Goal: Transaction & Acquisition: Purchase product/service

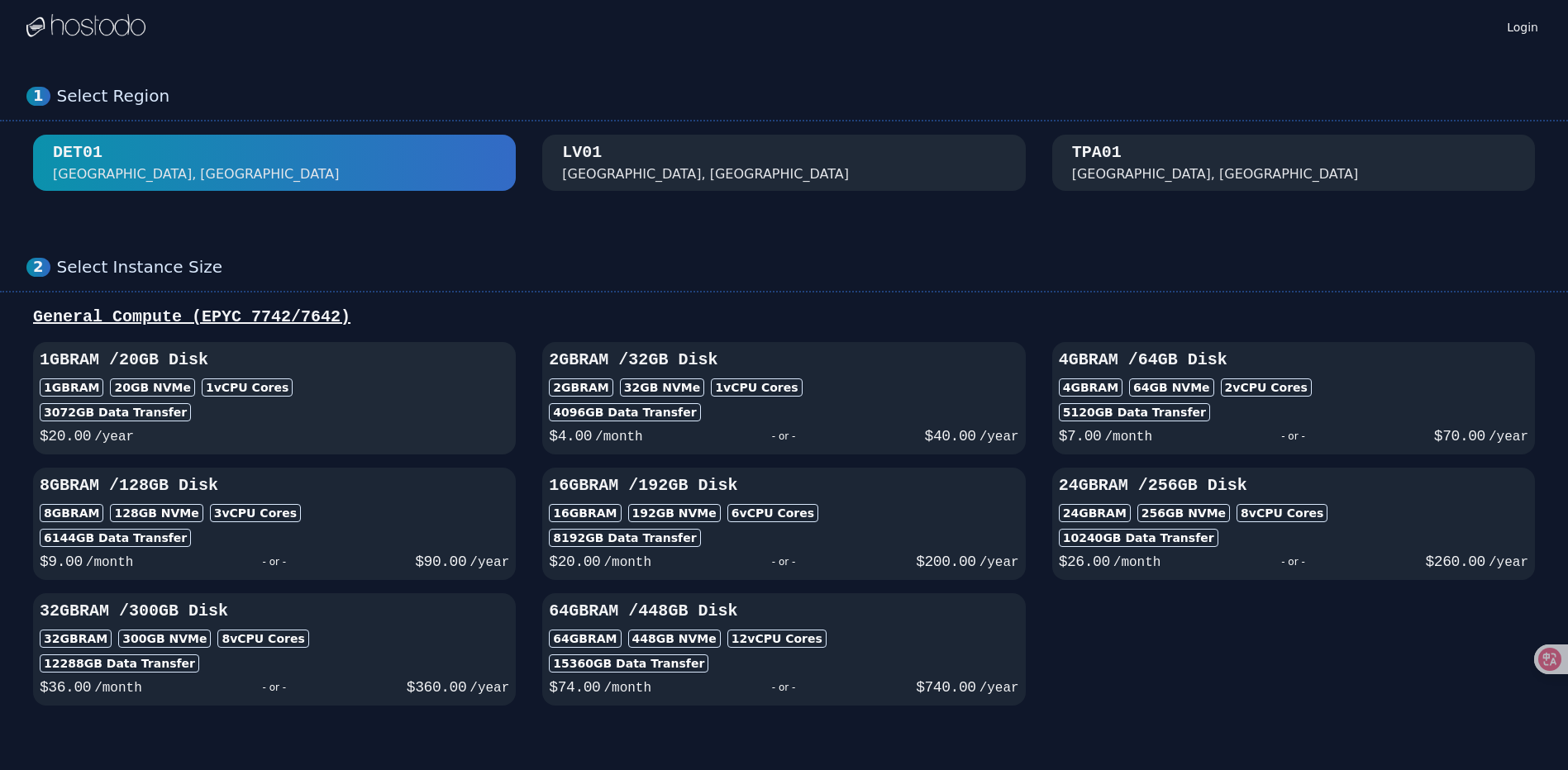
click at [416, 404] on div "3072 GB Data Transfer" at bounding box center [275, 412] width 470 height 19
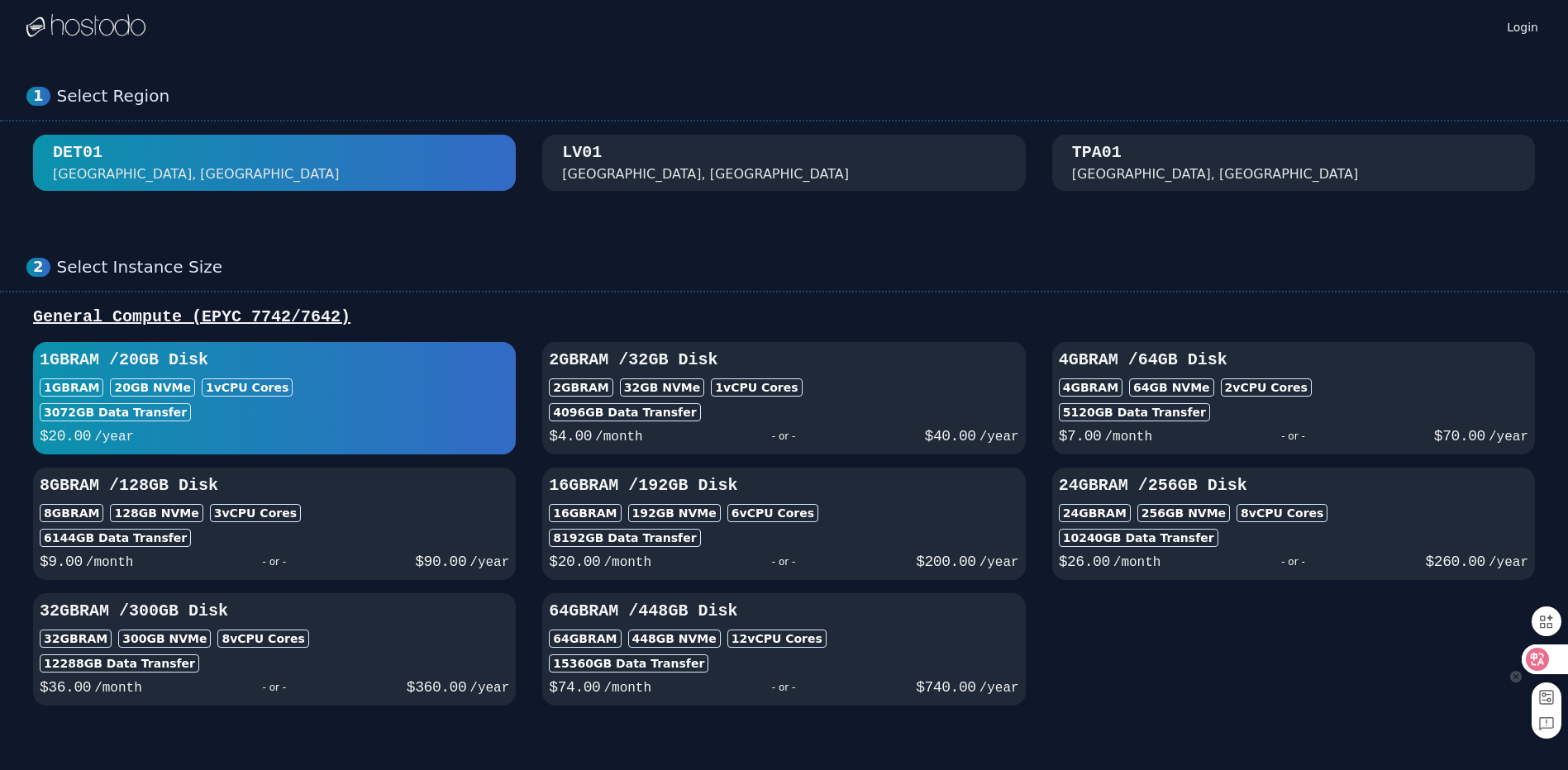
click at [1540, 657] on icon at bounding box center [1538, 659] width 17 height 17
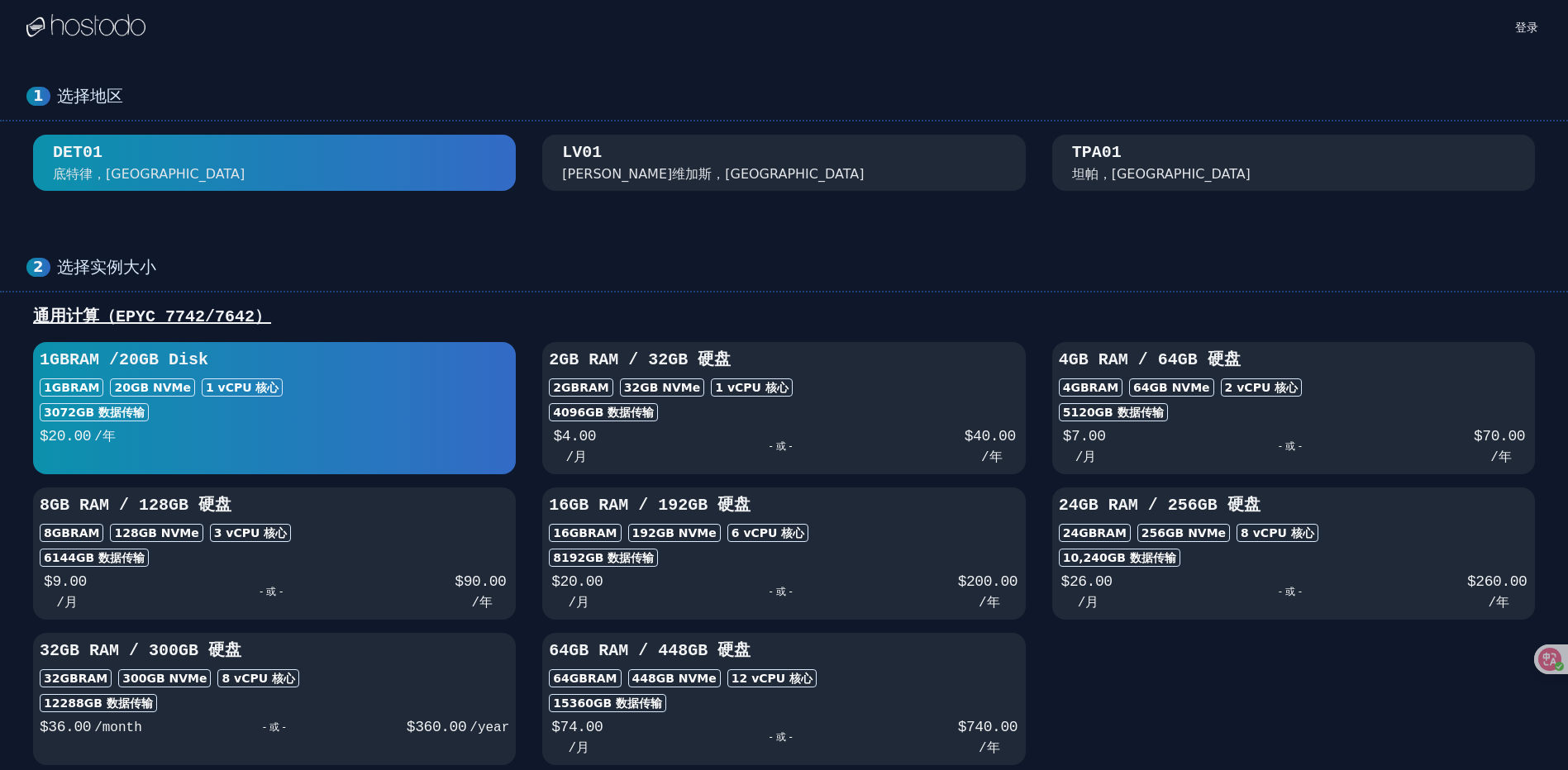
click at [805, 393] on div "2GB RAM 32 GB NVMe 1 vCPU 核心" at bounding box center [784, 388] width 470 height 19
select select "********"
